Goal: Task Accomplishment & Management: Use online tool/utility

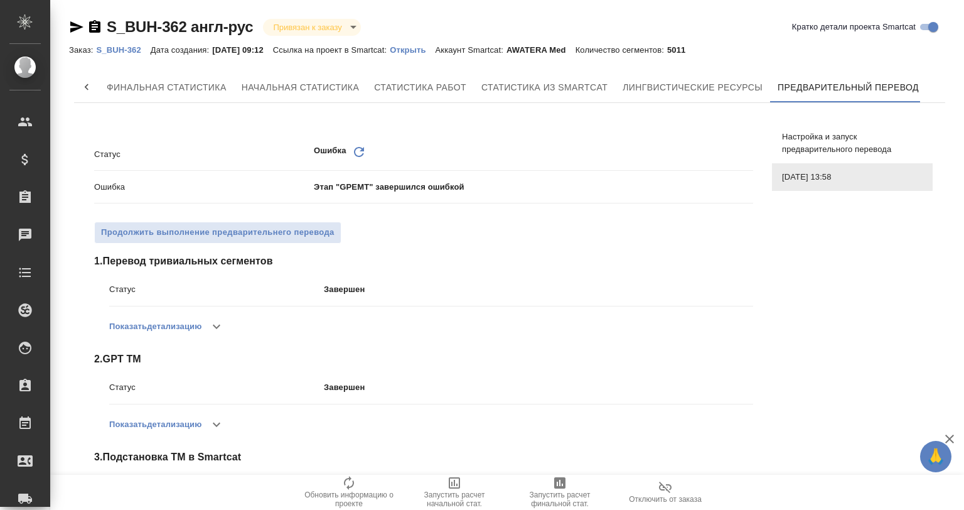
scroll to position [0, 81]
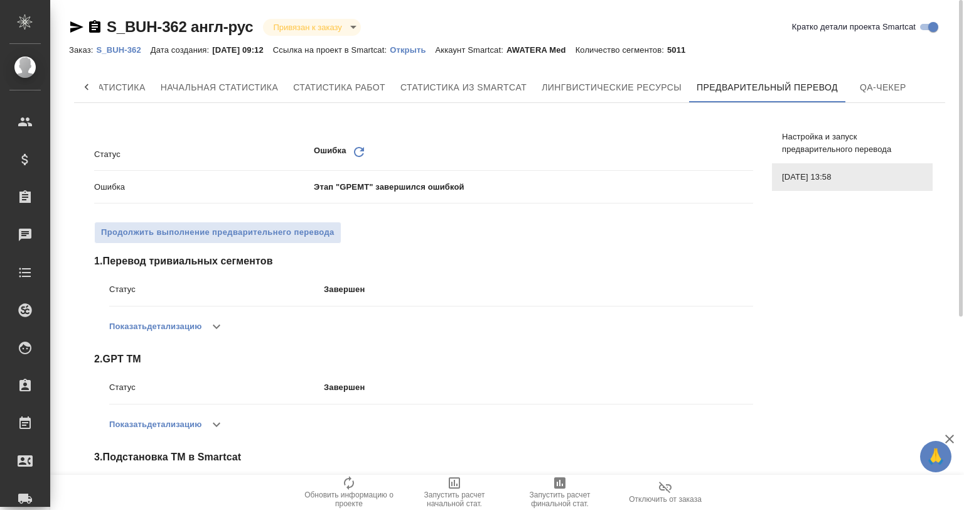
click at [354, 150] on icon at bounding box center [359, 152] width 10 height 10
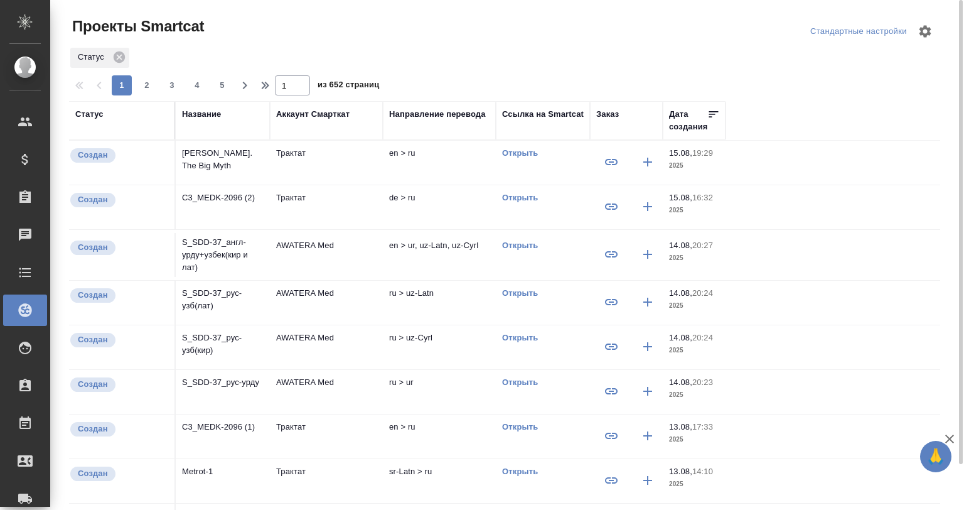
click at [329, 49] on div "Статус" at bounding box center [504, 57] width 871 height 23
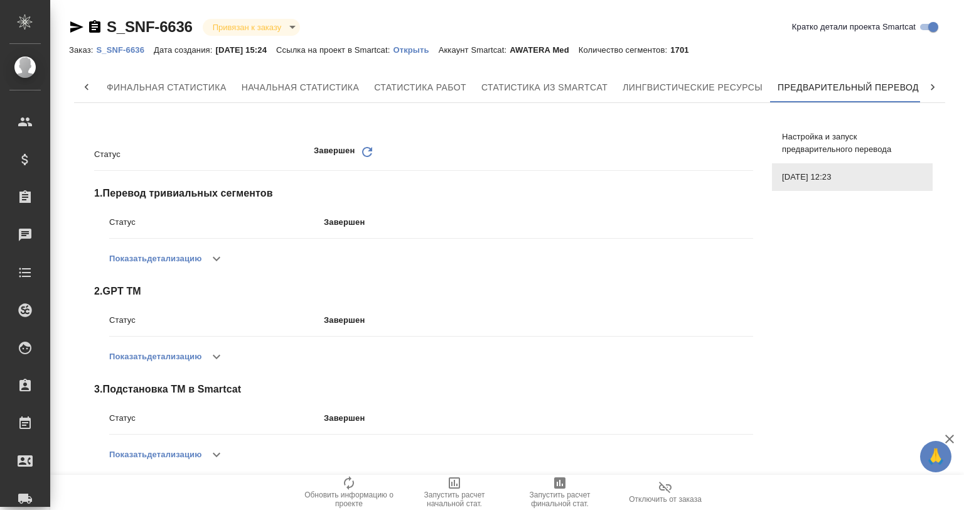
scroll to position [0, 6]
click at [221, 252] on icon "button" at bounding box center [216, 258] width 15 height 15
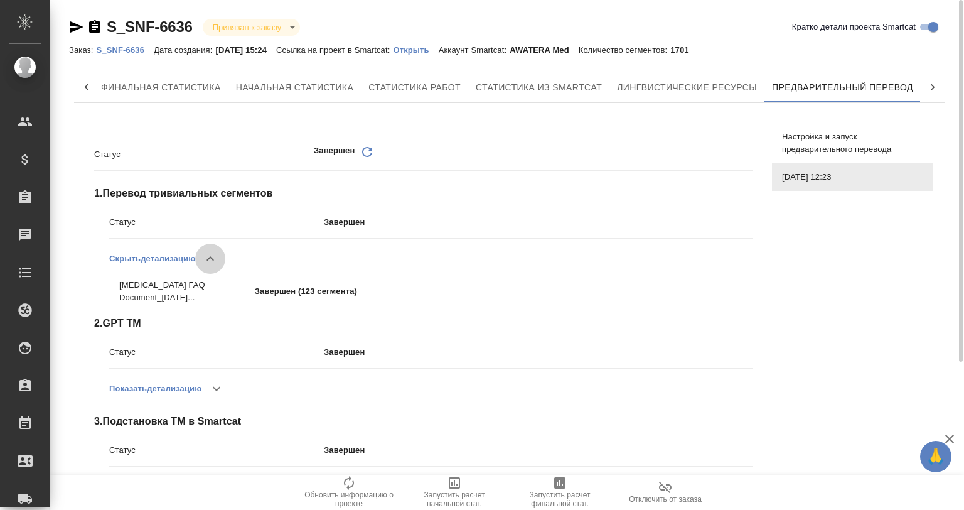
click at [211, 259] on icon "button" at bounding box center [210, 258] width 8 height 4
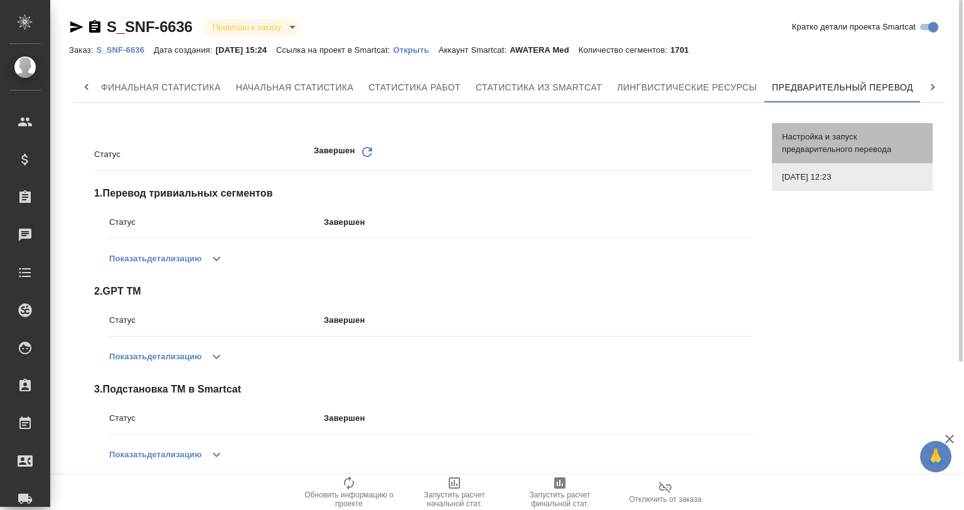
click at [828, 151] on span "Настройка и запуск предварительного перевода" at bounding box center [852, 143] width 141 height 25
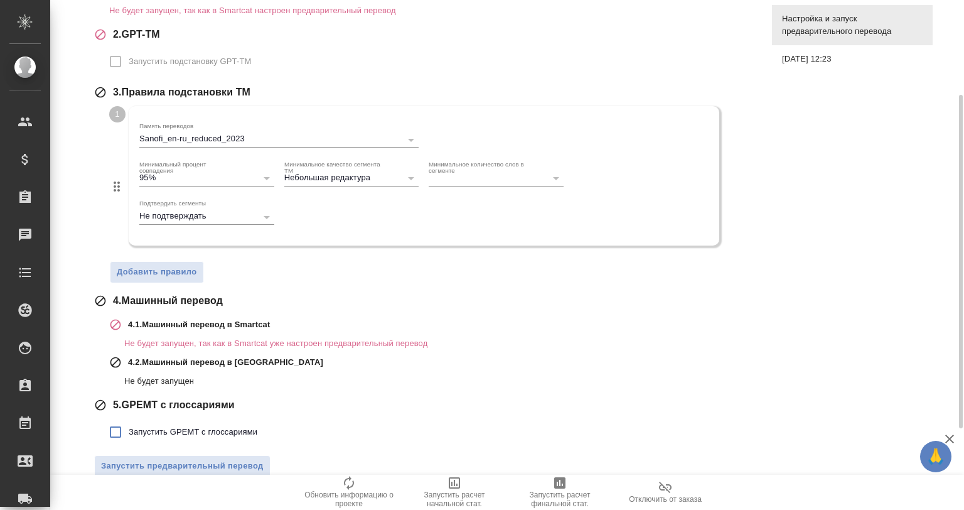
scroll to position [269, 0]
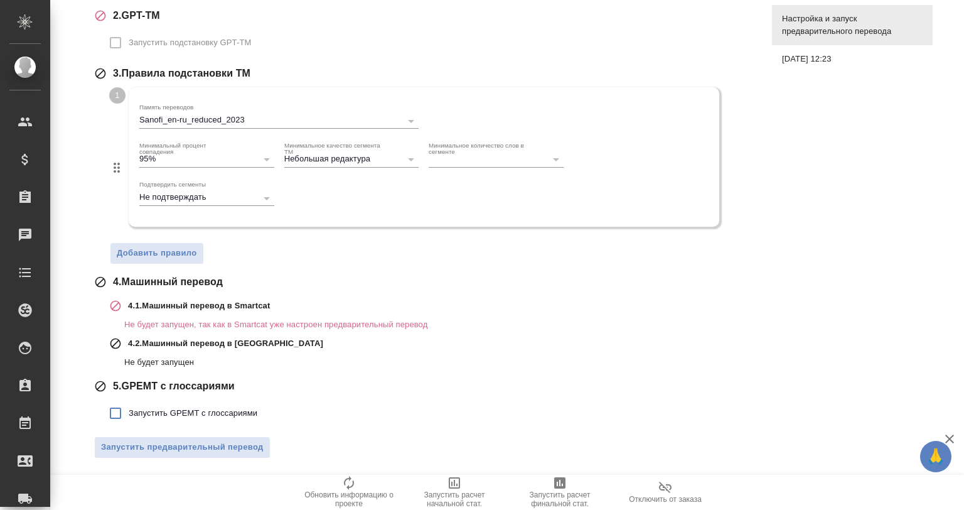
drag, startPoint x: 200, startPoint y: 393, endPoint x: 191, endPoint y: 397, distance: 10.1
click at [196, 393] on div "5 . GPEMT с глоссариями Запустить GPEMT с глоссариями" at bounding box center [423, 402] width 659 height 48
click at [184, 417] on span "Запустить GPEMT с глоссариями" at bounding box center [193, 413] width 129 height 13
click at [129, 417] on input "Запустить GPEMT с глоссариями" at bounding box center [115, 413] width 26 height 26
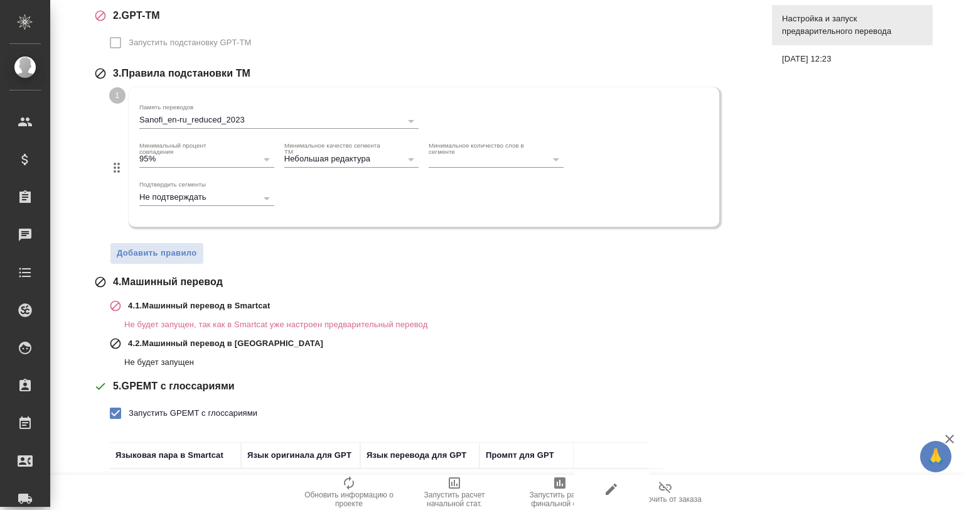
scroll to position [361, 0]
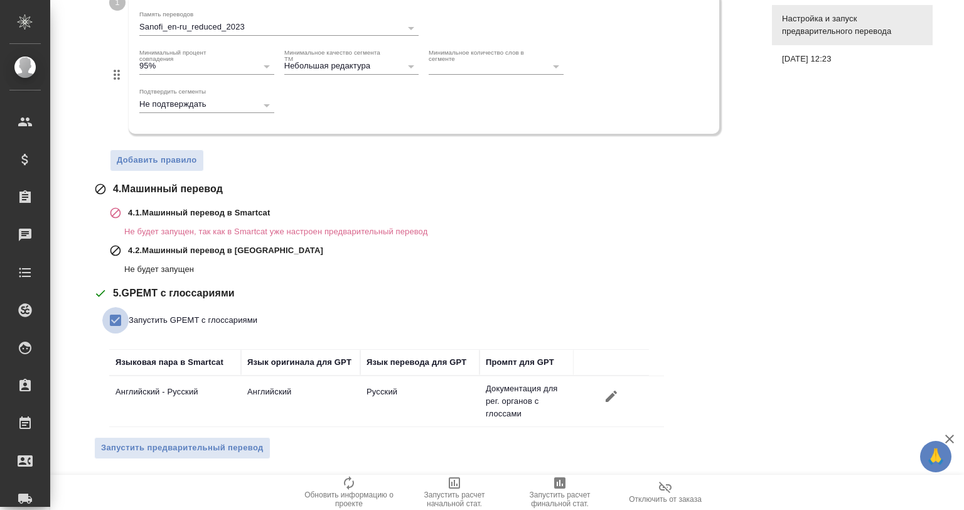
click at [115, 319] on input "Запустить GPEMT с глоссариями" at bounding box center [115, 320] width 26 height 26
checkbox input "false"
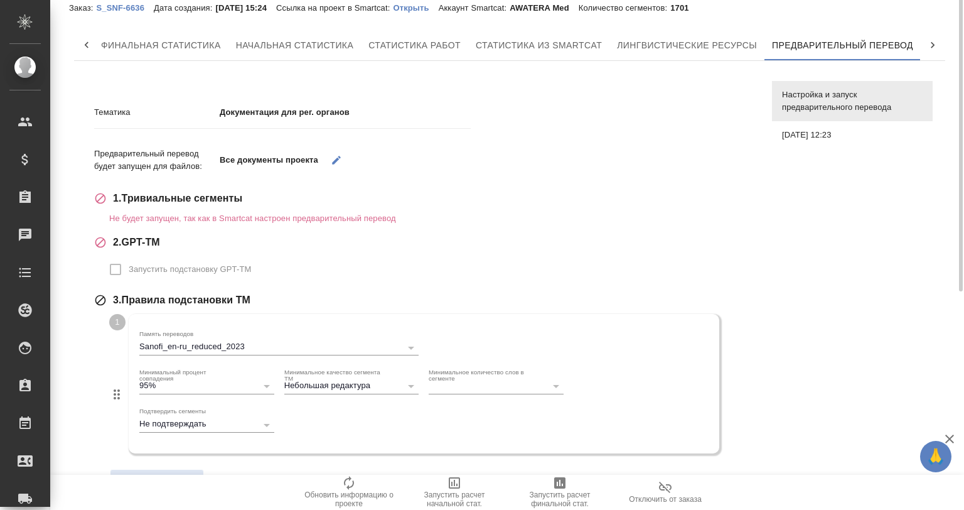
scroll to position [0, 0]
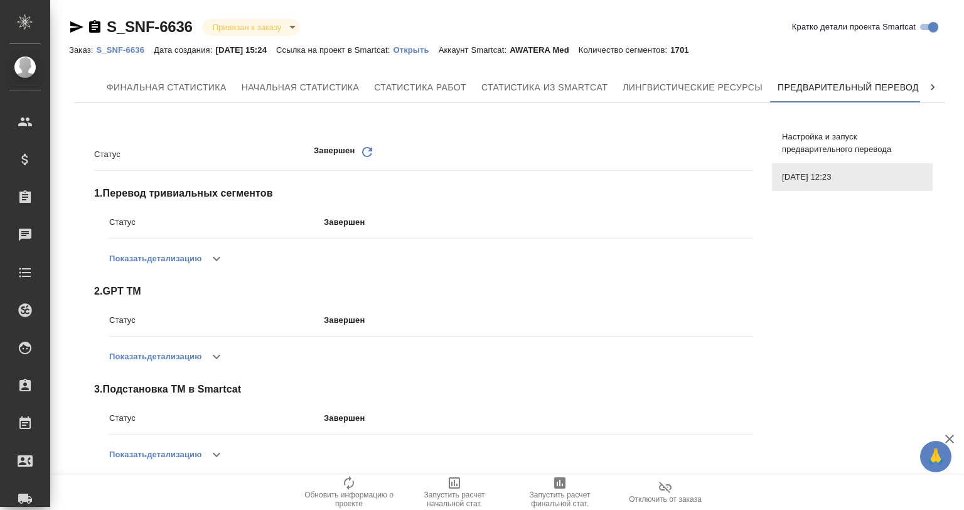
scroll to position [0, 6]
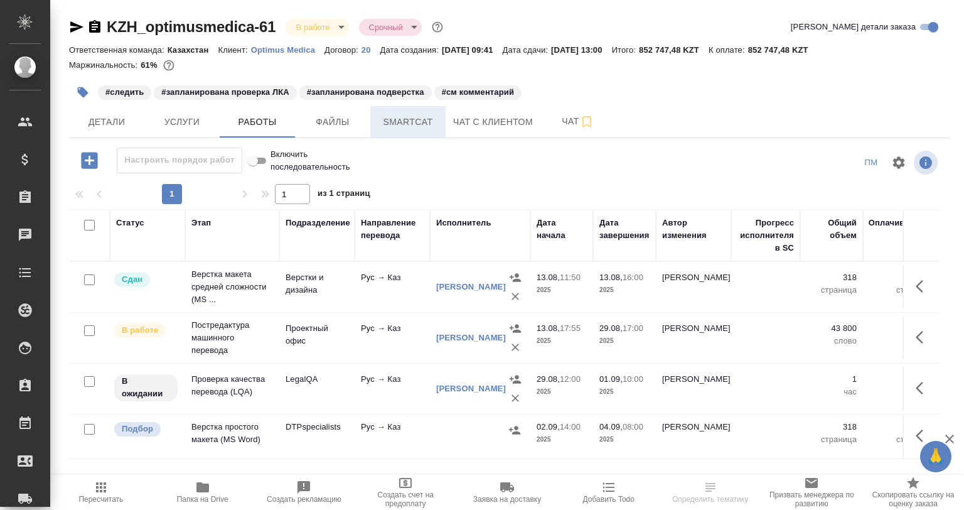
click at [409, 127] on span "Smartcat" at bounding box center [408, 122] width 60 height 16
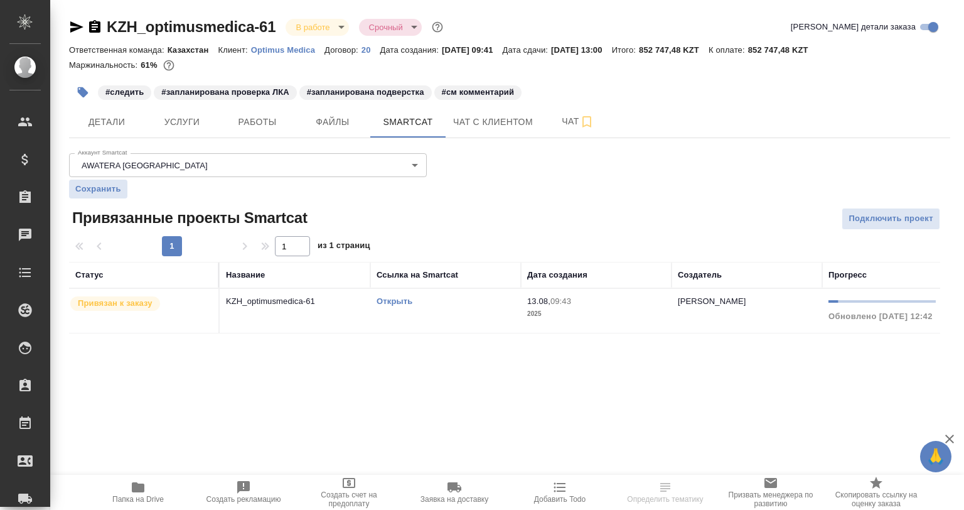
click at [249, 305] on p "KZH_optimusmedica-61" at bounding box center [295, 301] width 138 height 13
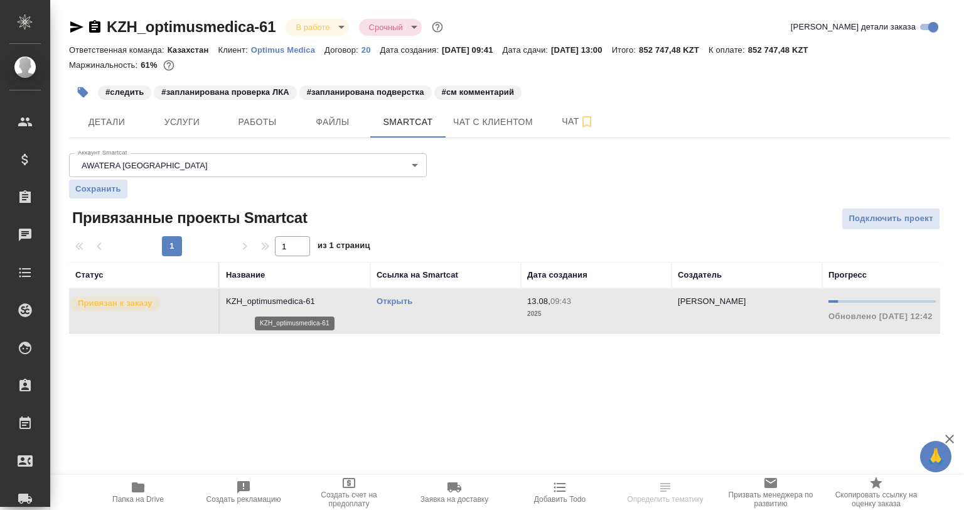
click at [249, 305] on p "KZH_optimusmedica-61" at bounding box center [295, 301] width 138 height 13
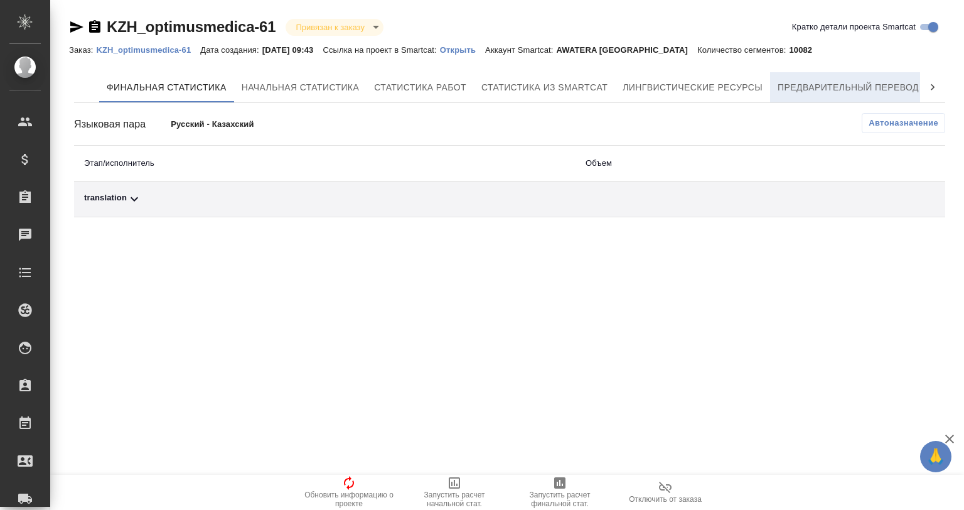
click at [856, 76] on button "Предварительный перевод" at bounding box center [848, 87] width 156 height 30
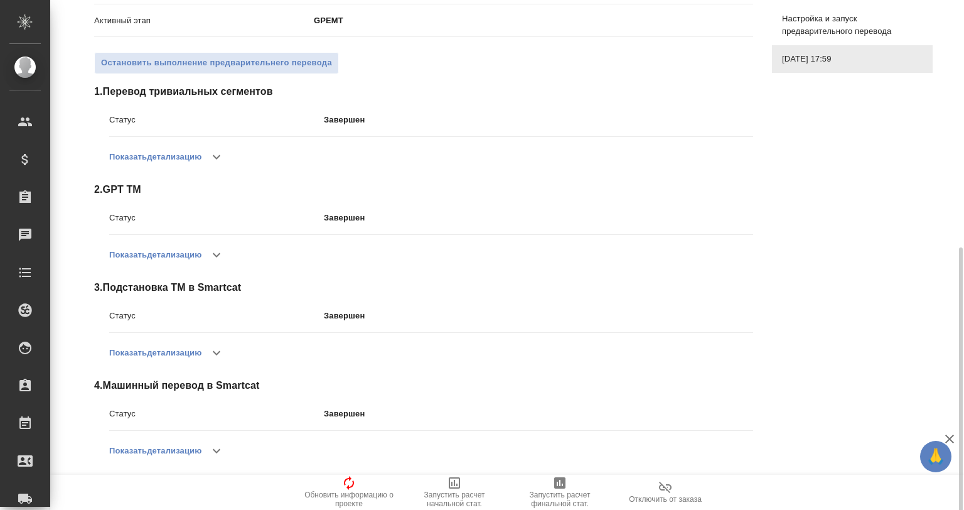
scroll to position [272, 0]
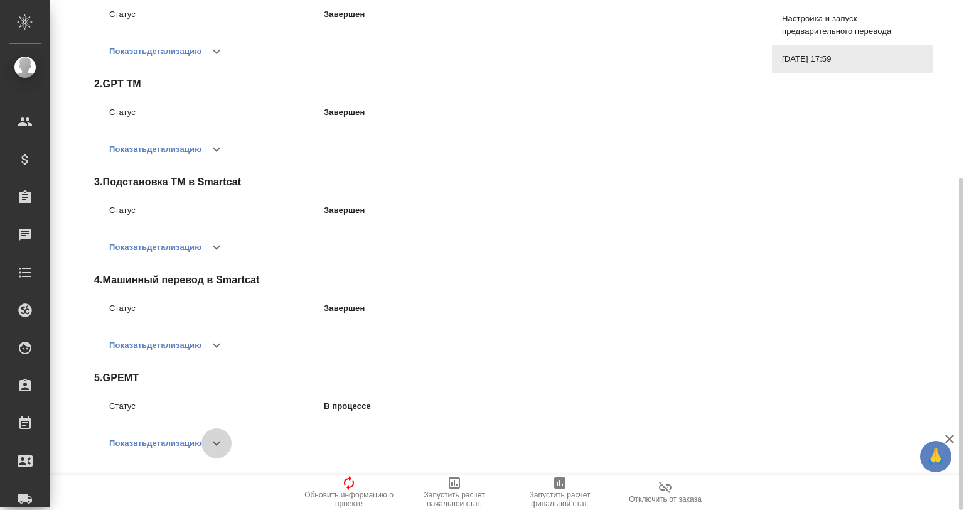
click at [215, 446] on icon "button" at bounding box center [216, 443] width 15 height 15
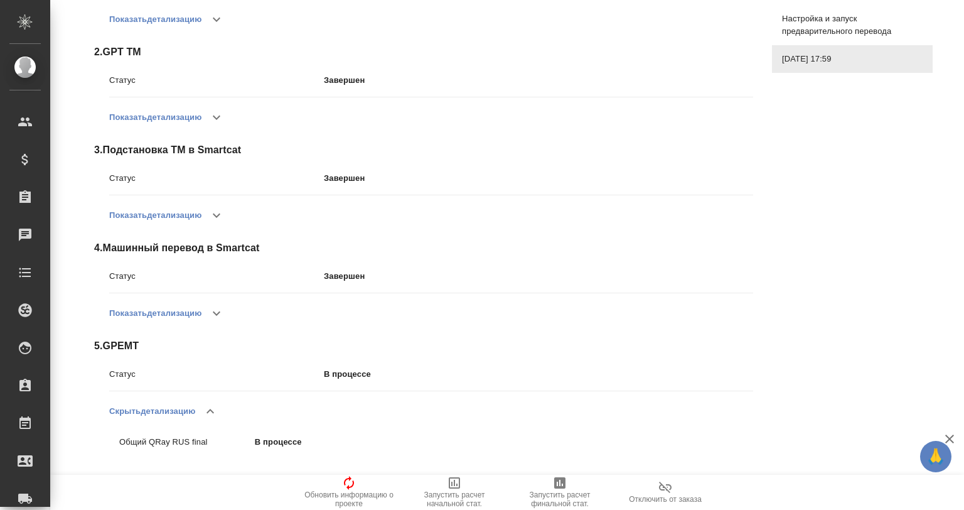
click at [951, 437] on icon "button" at bounding box center [949, 438] width 9 height 9
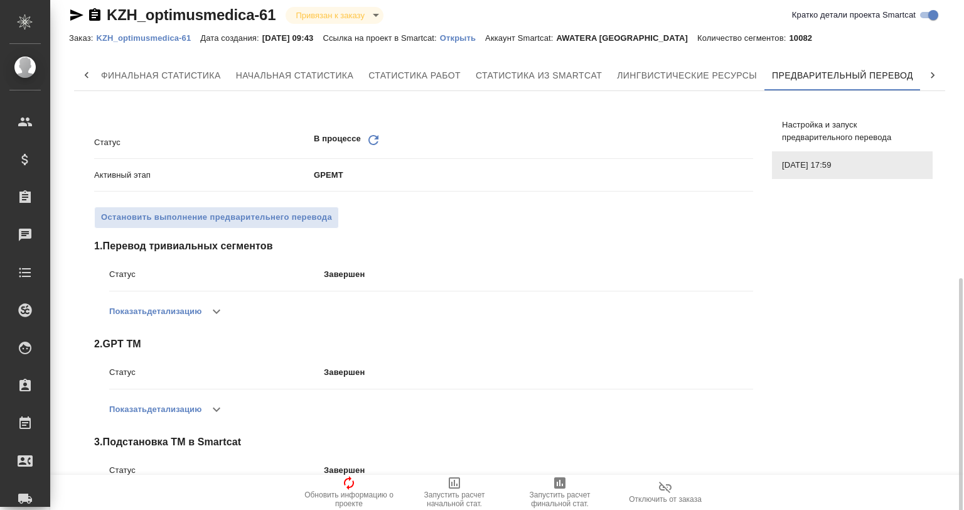
scroll to position [0, 0]
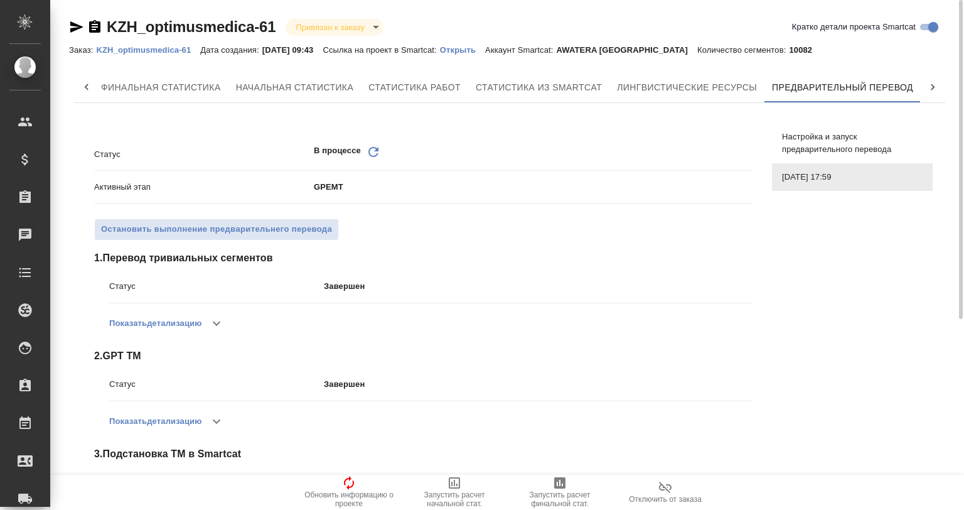
click at [367, 148] on icon "Обновить" at bounding box center [373, 151] width 15 height 15
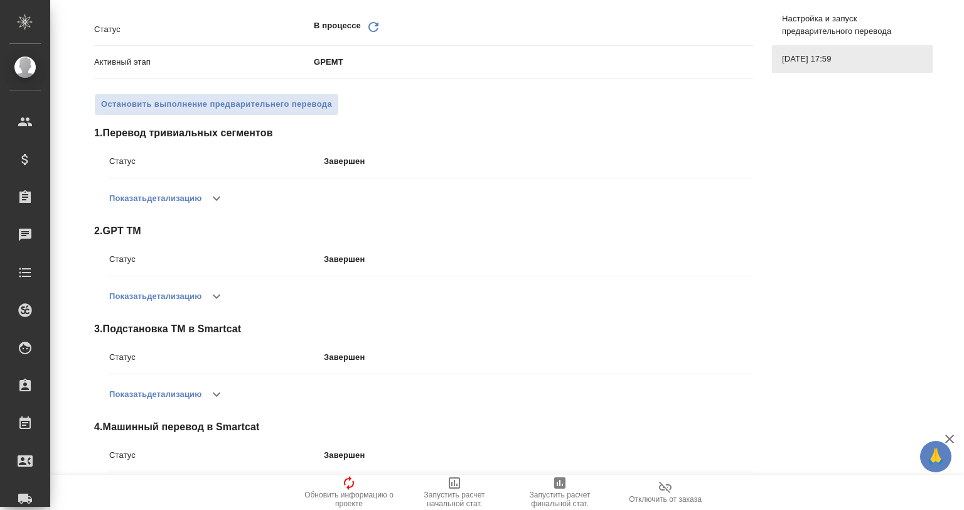
scroll to position [272, 0]
